Goal: Task Accomplishment & Management: Manage account settings

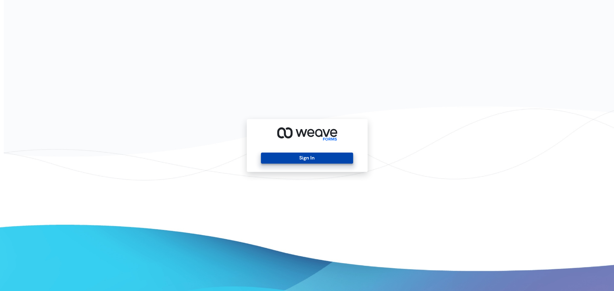
click at [324, 161] on button "Sign In" at bounding box center [307, 158] width 92 height 11
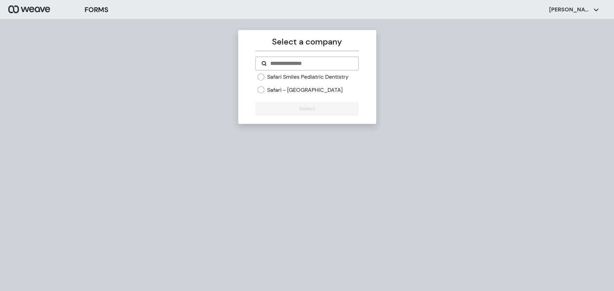
click at [294, 78] on label "Safari Smiles Pediatric Dentistry" at bounding box center [308, 77] width 82 height 8
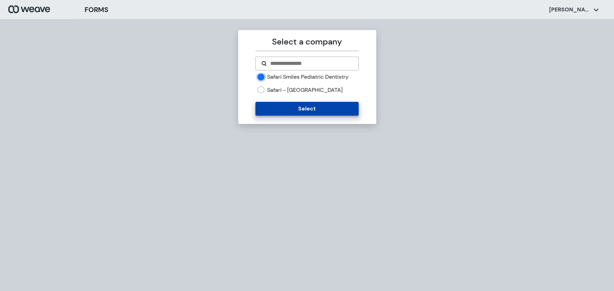
click at [284, 106] on button "Select" at bounding box center [307, 109] width 103 height 14
